Goal: Find specific page/section: Find specific page/section

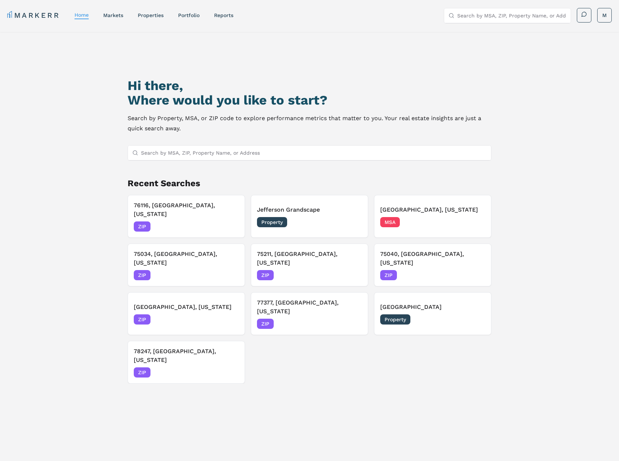
click at [163, 19] on nav "MARKERR home markets properties Portfolio reports" at bounding box center [120, 15] width 226 height 10
click at [159, 17] on link "properties" at bounding box center [151, 15] width 26 height 6
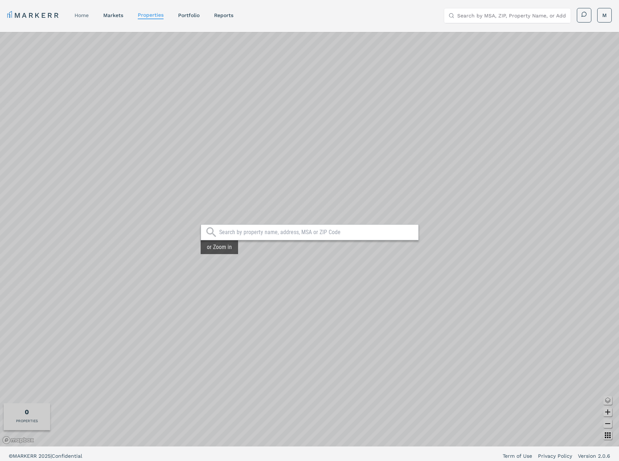
click at [83, 14] on link "home" at bounding box center [81, 15] width 14 height 6
